Goal: Task Accomplishment & Management: Use online tool/utility

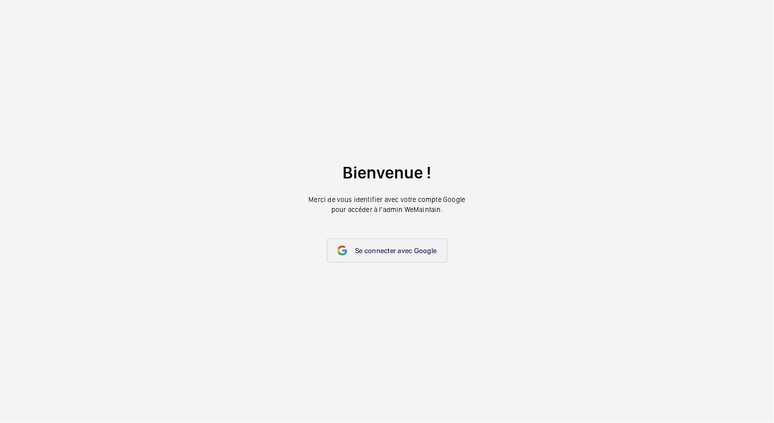
click at [354, 244] on link "Se connecter avec Google" at bounding box center [387, 250] width 121 height 24
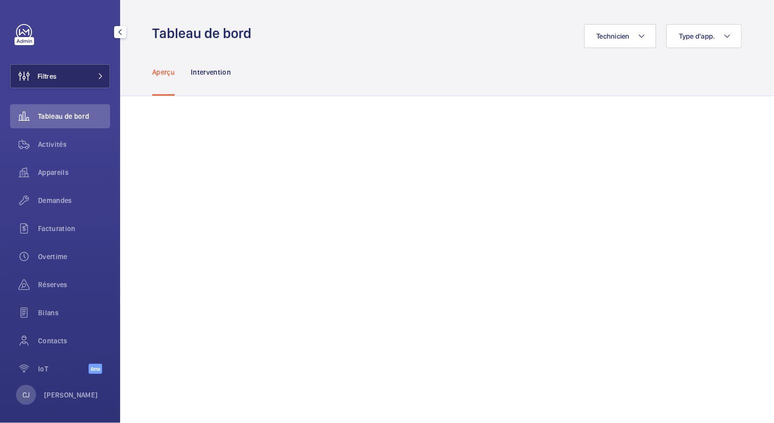
click at [49, 76] on span "Filtres" at bounding box center [47, 76] width 19 height 10
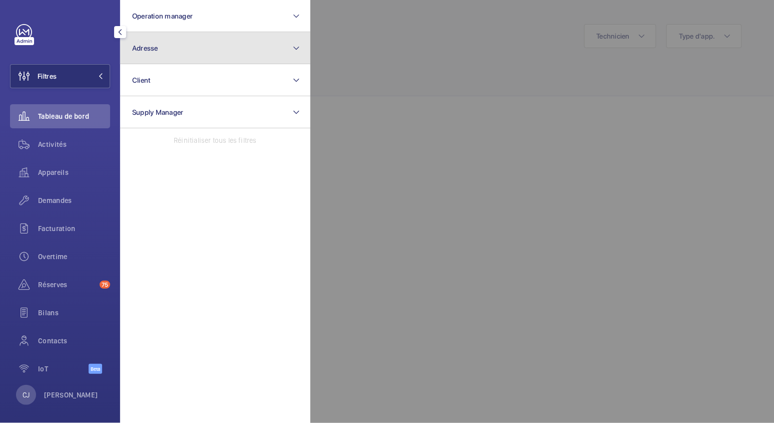
click at [149, 49] on span "Adresse" at bounding box center [145, 48] width 26 height 8
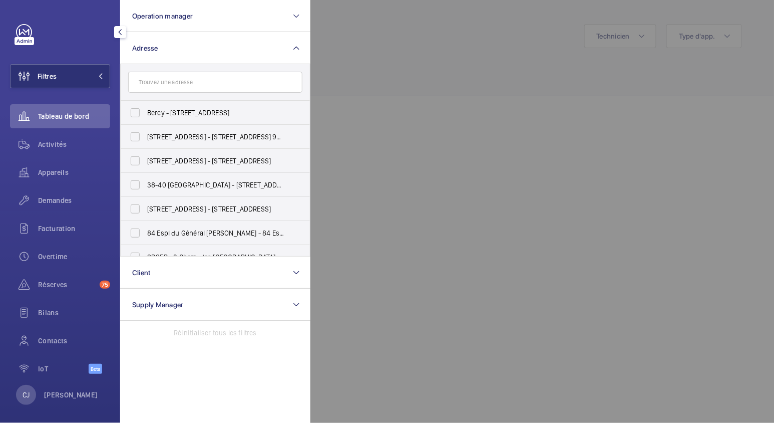
click at [159, 81] on input "text" at bounding box center [215, 82] width 174 height 21
type input "augustin"
click at [136, 227] on label "17 rue Saint Augustin - 17 Rue Saint- Augustin , 75002 PARIS, PARIS 75002" at bounding box center [208, 233] width 174 height 24
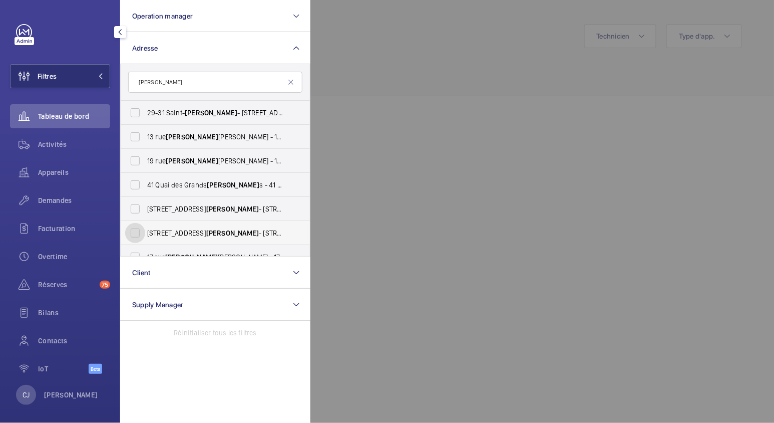
click at [136, 227] on input "17 rue Saint Augustin - 17 Rue Saint- Augustin , 75002 PARIS, PARIS 75002" at bounding box center [135, 233] width 20 height 20
checkbox input "true"
click at [133, 162] on label "19 rue Augustin Thierry - 19 rue Augustin Thierry, PARIS 75019" at bounding box center [208, 161] width 174 height 24
click at [133, 162] on input "19 rue Augustin Thierry - 19 rue Augustin Thierry, PARIS 75019" at bounding box center [135, 161] width 20 height 20
checkbox input "true"
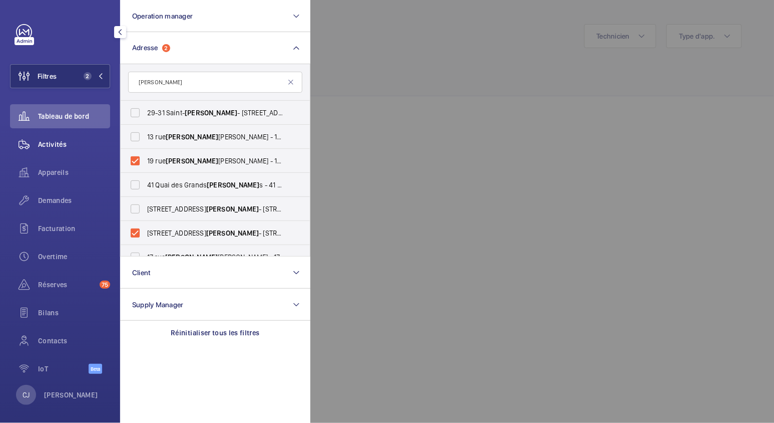
click at [61, 149] on span "Activités" at bounding box center [74, 144] width 72 height 10
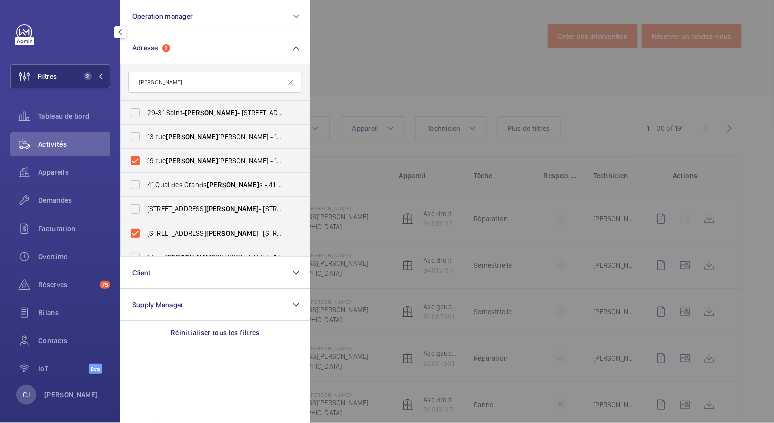
click at [477, 73] on div at bounding box center [698, 211] width 774 height 423
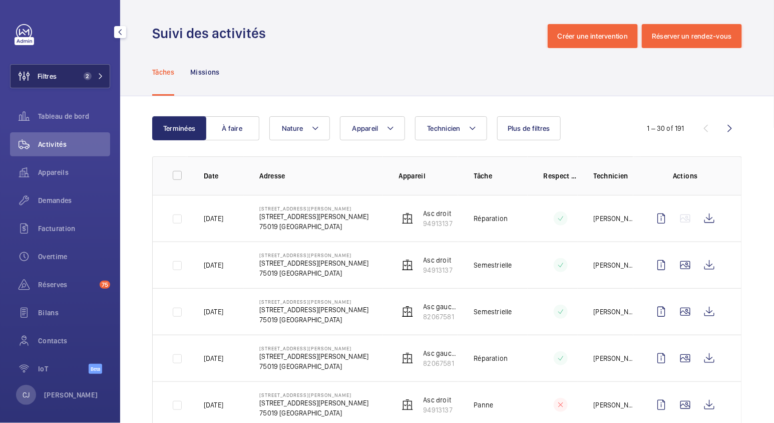
click at [65, 70] on button "Filtres 2" at bounding box center [60, 76] width 100 height 24
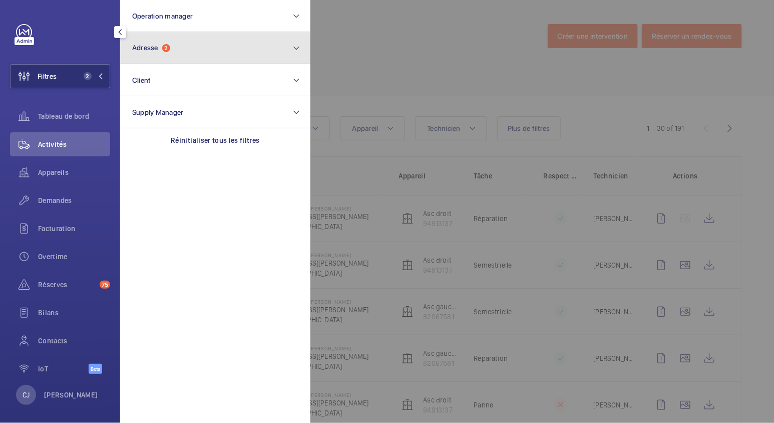
click at [190, 51] on button "Adresse 2" at bounding box center [215, 48] width 190 height 32
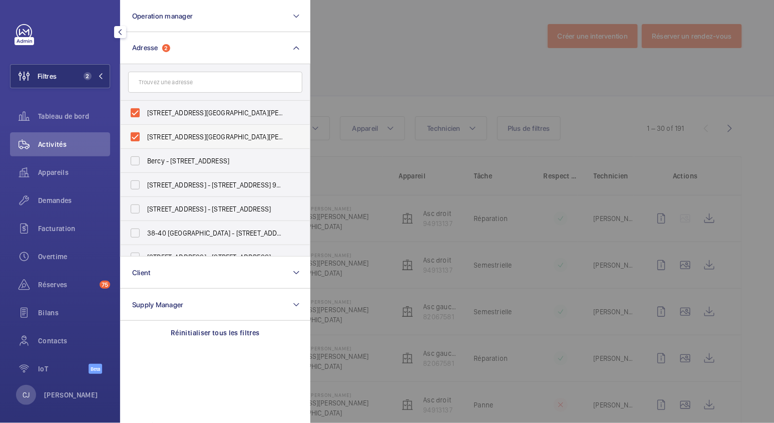
click at [133, 136] on label "19 rue Augustin Thierry - 19 rue Augustin Thierry, PARIS 75019" at bounding box center [208, 137] width 174 height 24
click at [133, 136] on input "19 rue Augustin Thierry - 19 rue Augustin Thierry, PARIS 75019" at bounding box center [135, 137] width 20 height 20
checkbox input "false"
click at [421, 66] on div at bounding box center [698, 211] width 774 height 423
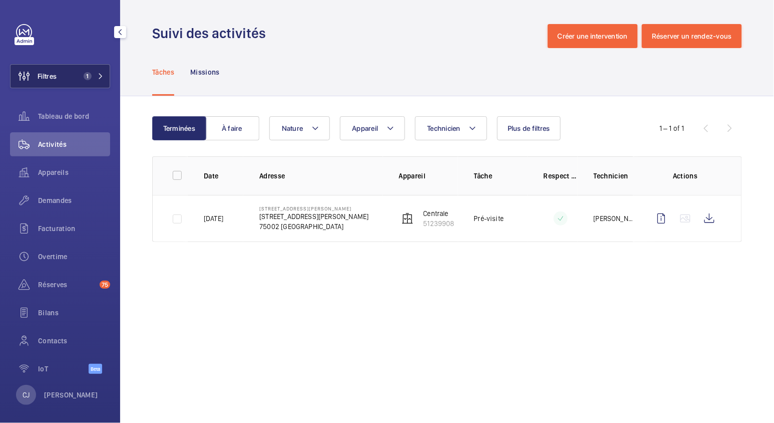
click at [53, 68] on span "Filtres" at bounding box center [34, 76] width 46 height 24
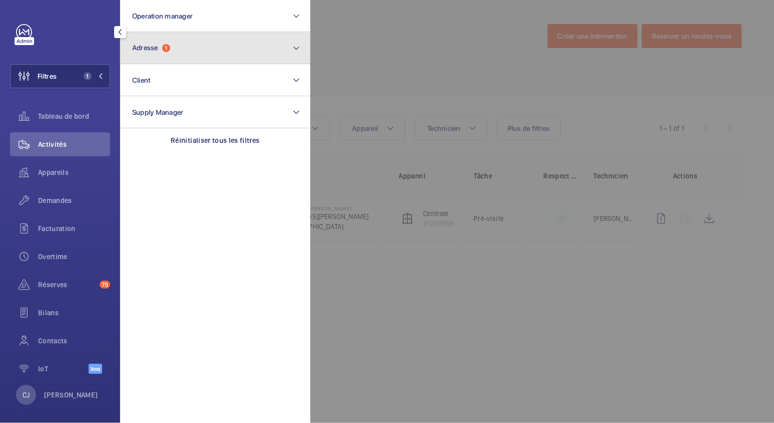
click at [213, 55] on button "Adresse 1" at bounding box center [215, 48] width 190 height 32
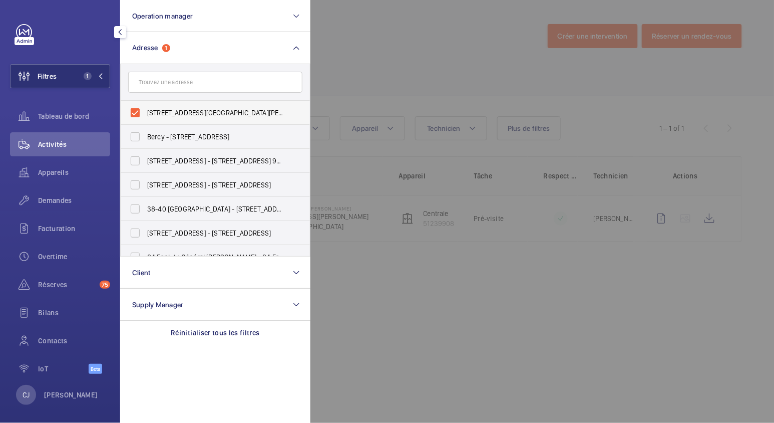
click at [137, 108] on label "17 rue Saint Augustin - 17 Rue Saint-Augustin, 75002 PARIS, PARIS 75002" at bounding box center [208, 113] width 174 height 24
click at [137, 108] on input "17 rue Saint Augustin - 17 Rue Saint-Augustin, 75002 PARIS, PARIS 75002" at bounding box center [135, 113] width 20 height 20
checkbox input "false"
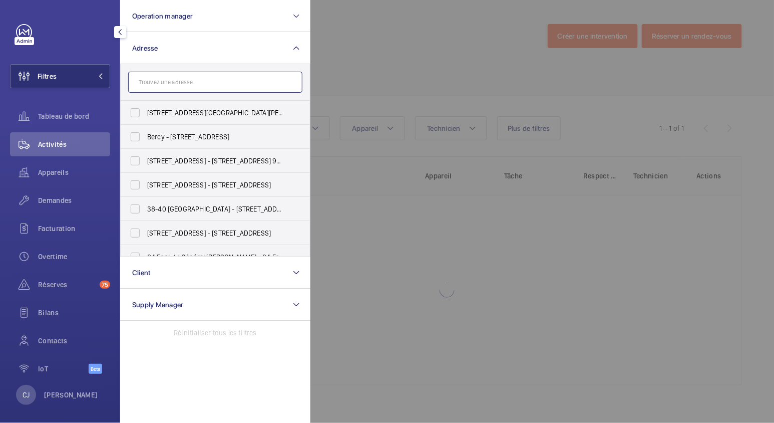
click at [173, 84] on input "text" at bounding box center [215, 82] width 174 height 21
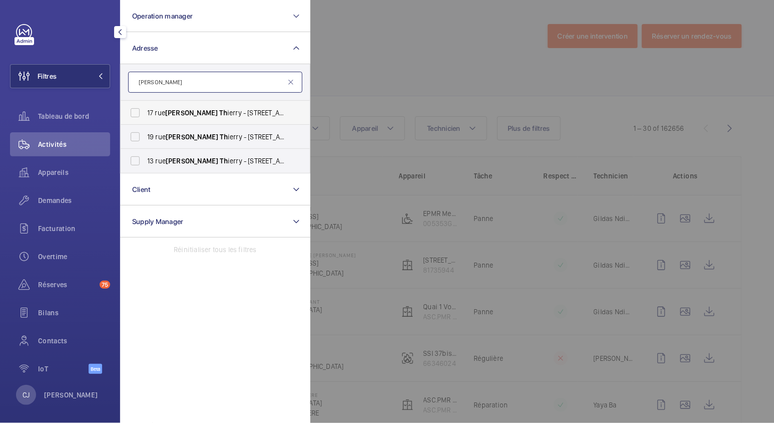
type input "augustin th"
click at [135, 111] on label "17 rue Augustin Th ierry - 17 rue Augustin Th ierry, PARIS 75019" at bounding box center [208, 113] width 174 height 24
click at [135, 111] on input "17 rue Augustin Th ierry - 17 rue Augustin Th ierry, PARIS 75019" at bounding box center [135, 113] width 20 height 20
checkbox input "true"
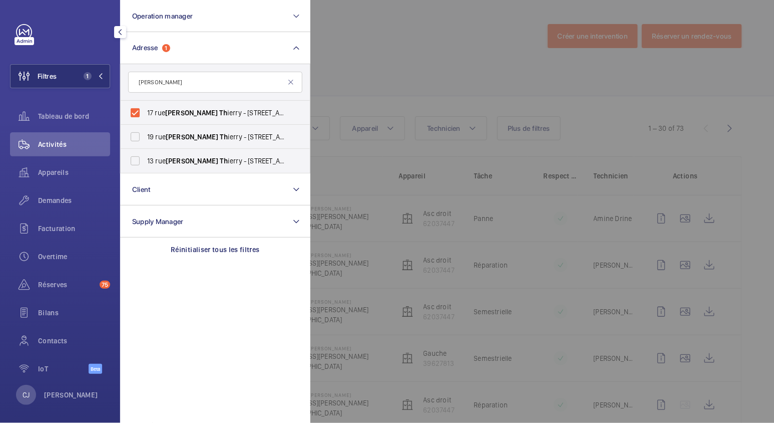
click at [448, 108] on div at bounding box center [698, 211] width 774 height 423
